Goal: Information Seeking & Learning: Learn about a topic

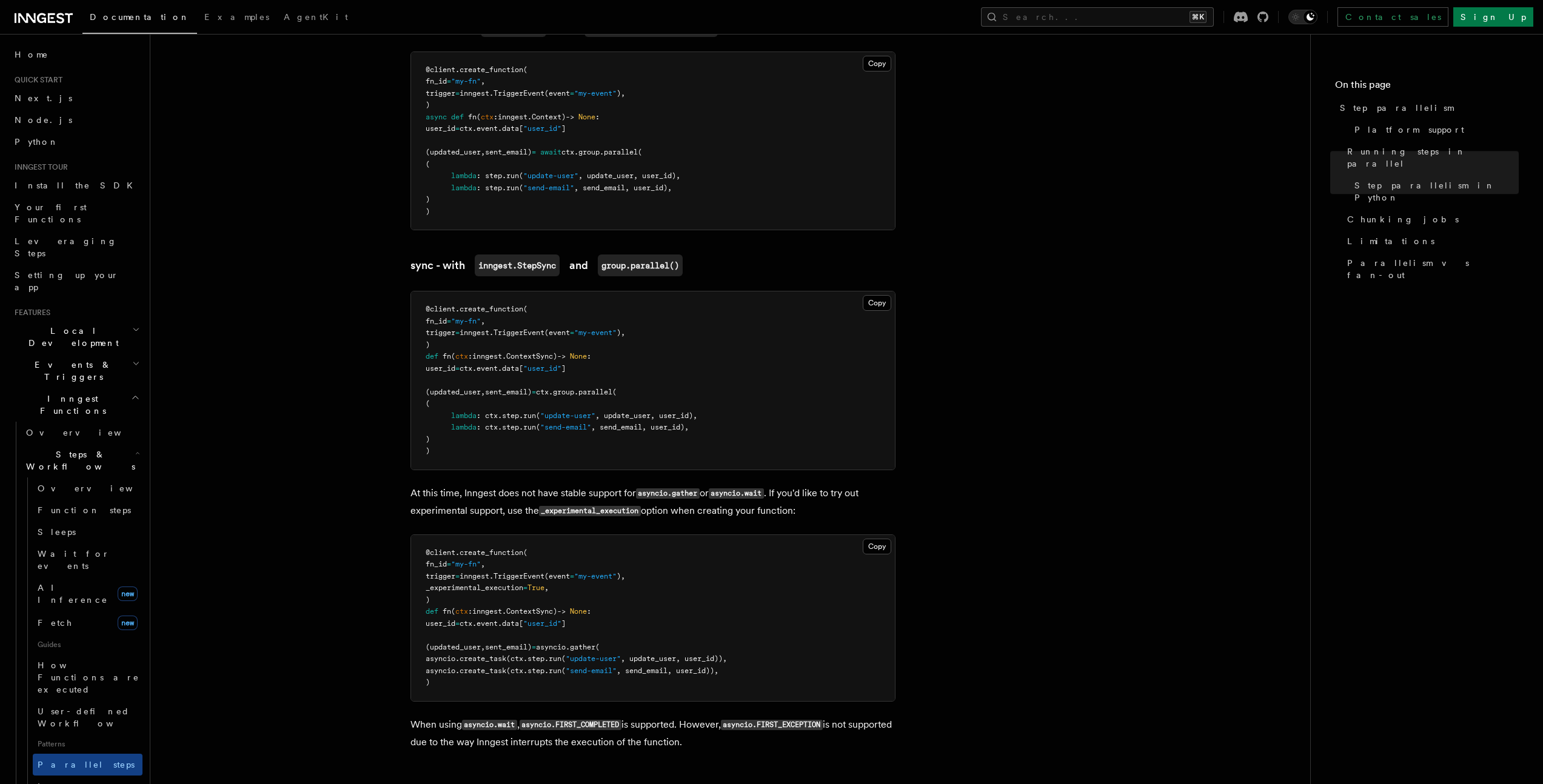
scroll to position [1032, 0]
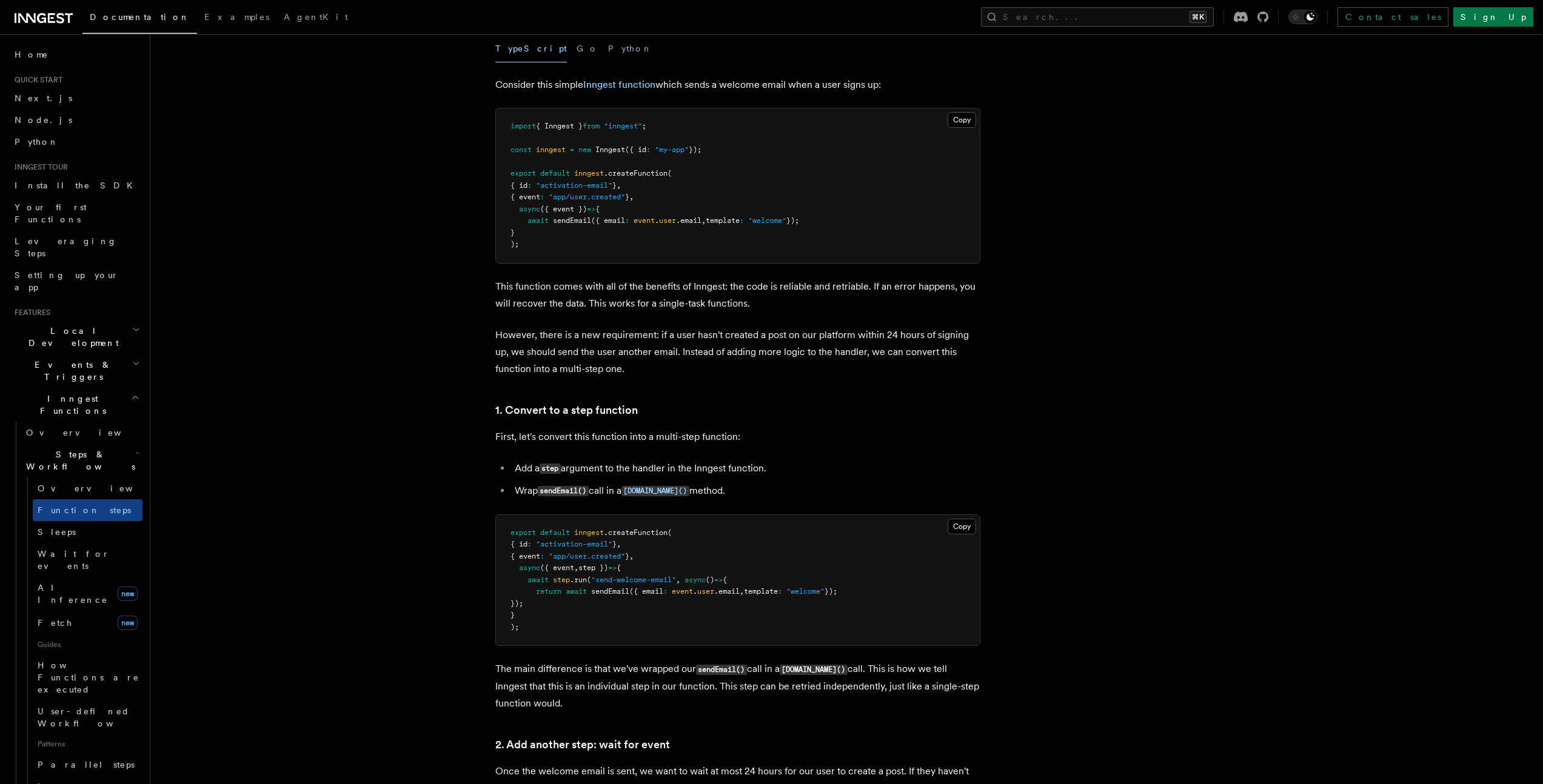
scroll to position [724, 0]
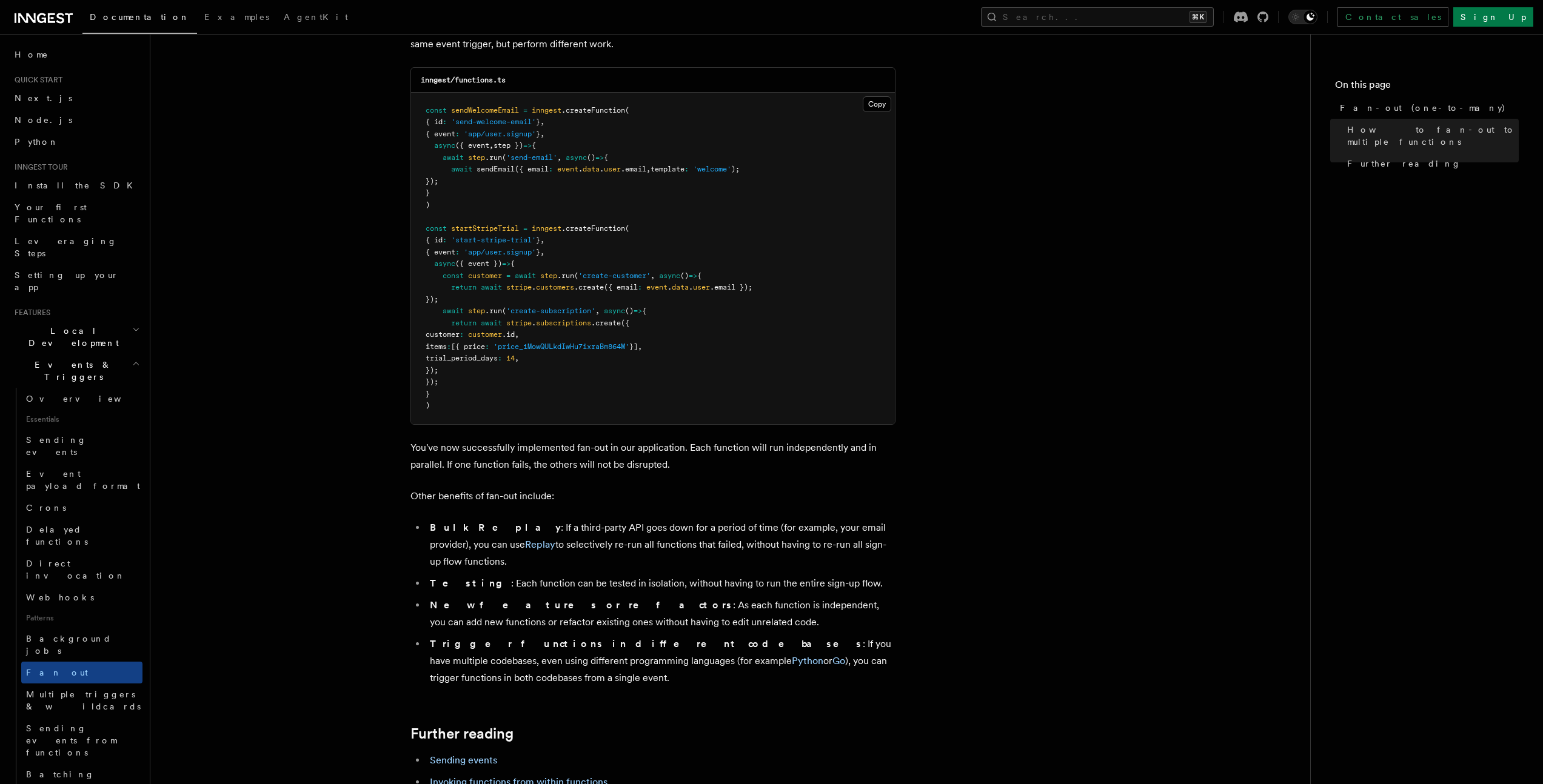
scroll to position [1283, 0]
